Goal: Information Seeking & Learning: Learn about a topic

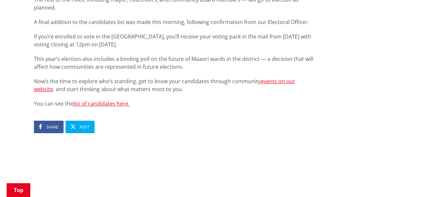
scroll to position [494, 0]
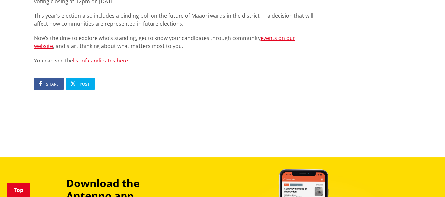
click at [107, 57] on link "list of candidates here." at bounding box center [101, 60] width 56 height 7
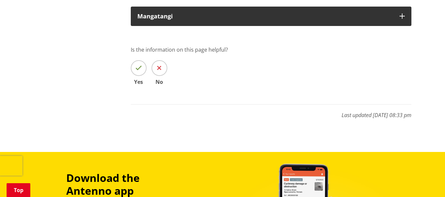
scroll to position [4147, 0]
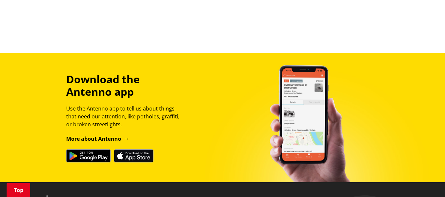
scroll to position [574, 0]
